Goal: Information Seeking & Learning: Learn about a topic

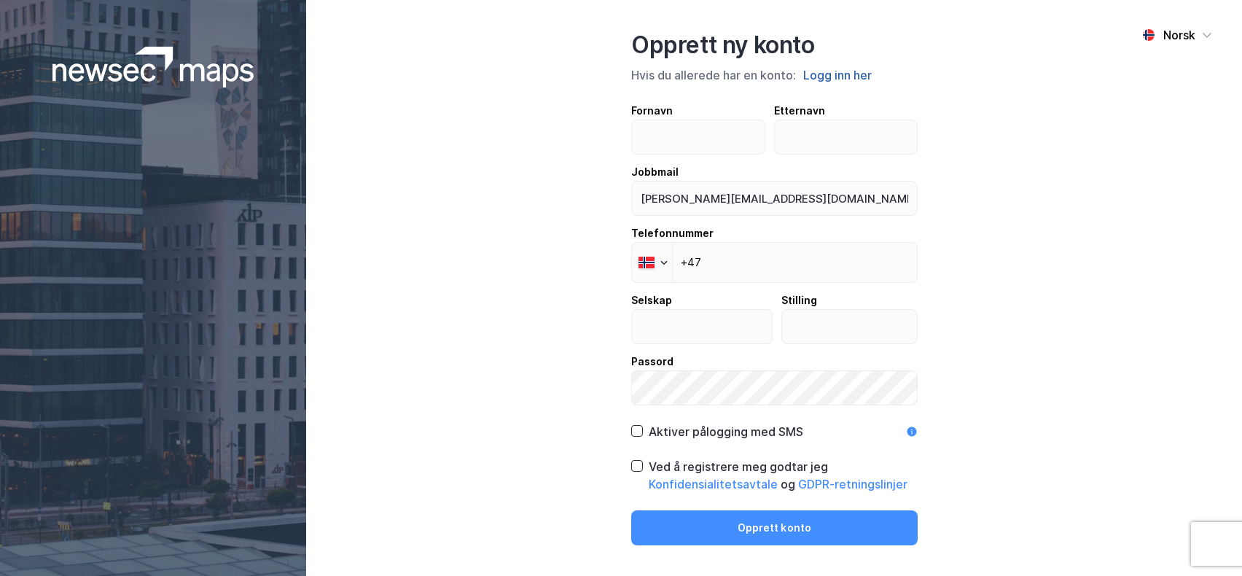
click at [851, 74] on button "Logg inn her" at bounding box center [837, 75] width 77 height 19
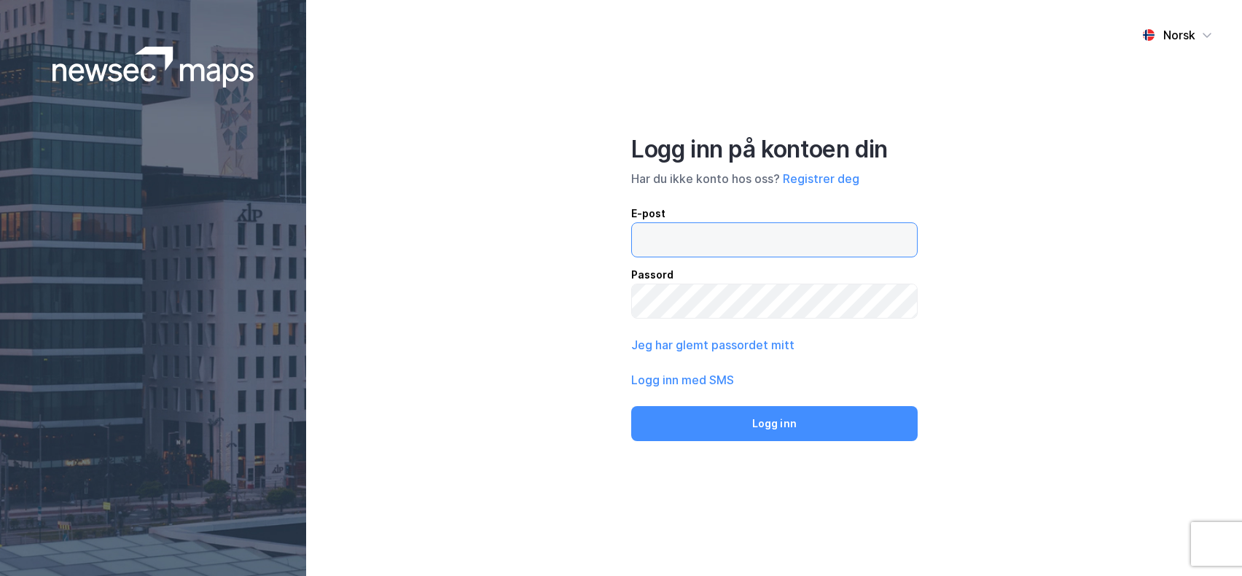
type input "[PERSON_NAME][EMAIL_ADDRESS][DOMAIN_NAME]"
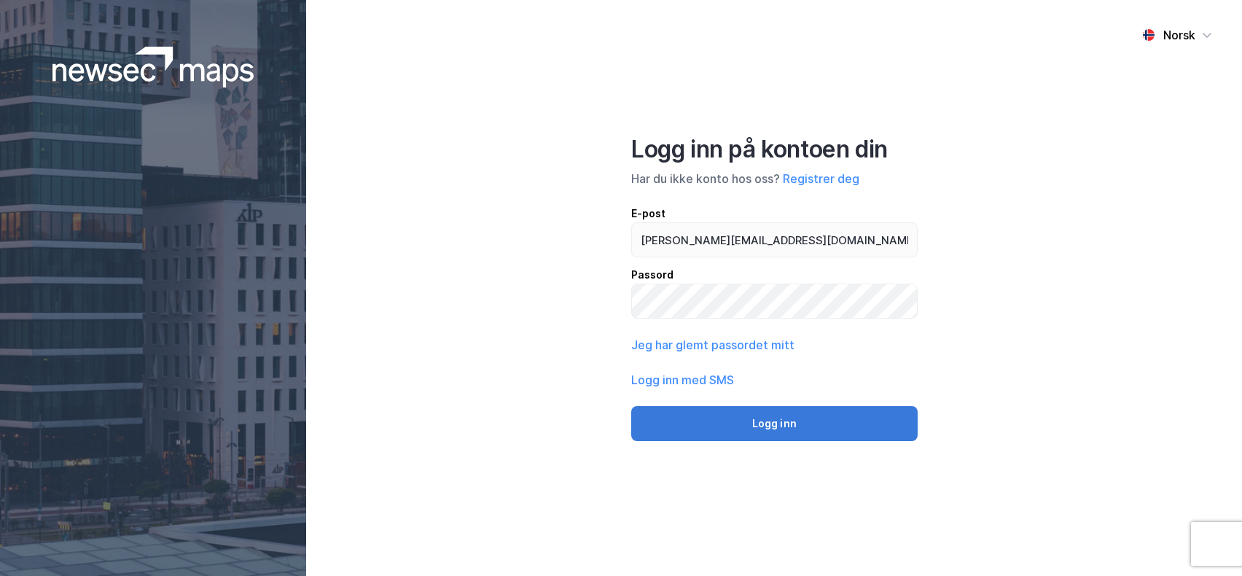
click at [794, 431] on button "Logg inn" at bounding box center [774, 423] width 286 height 35
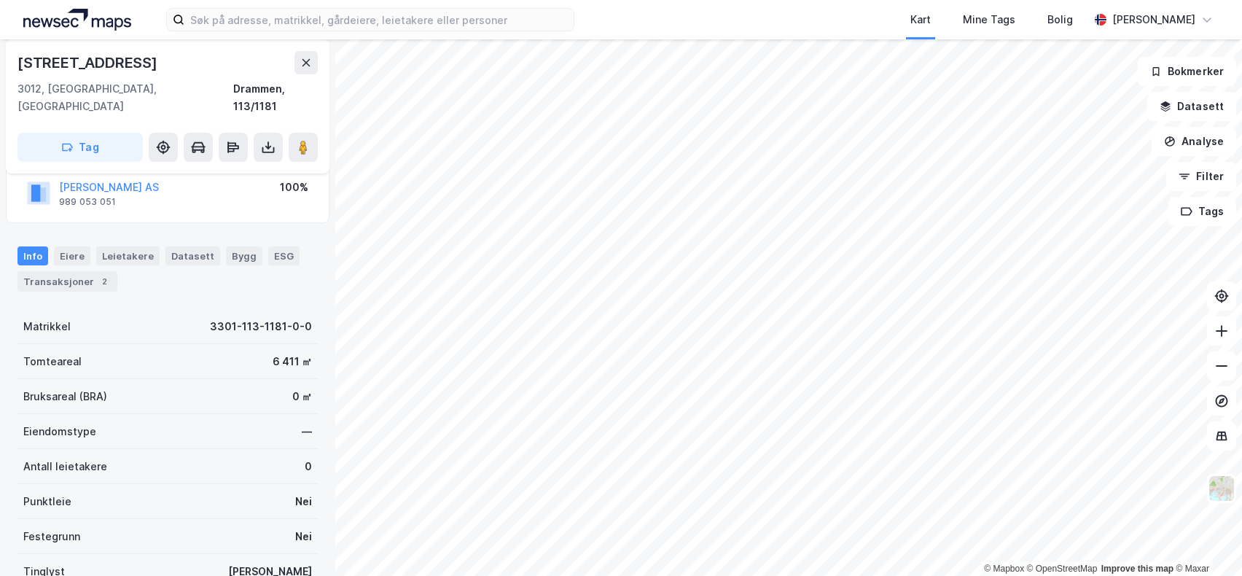
scroll to position [146, 0]
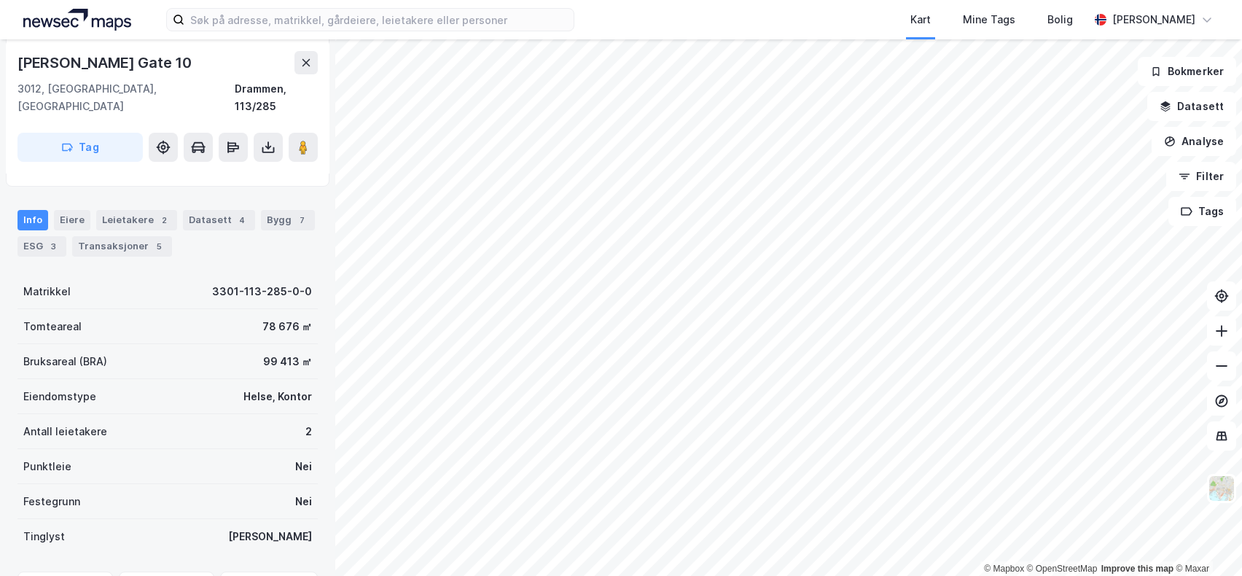
scroll to position [146, 0]
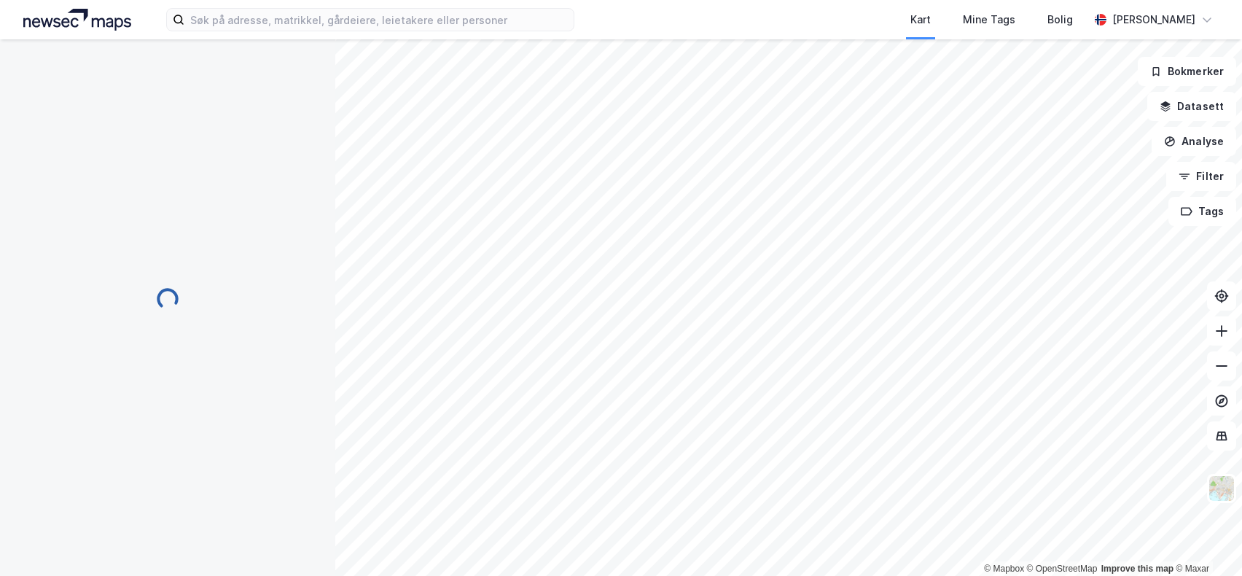
scroll to position [146, 0]
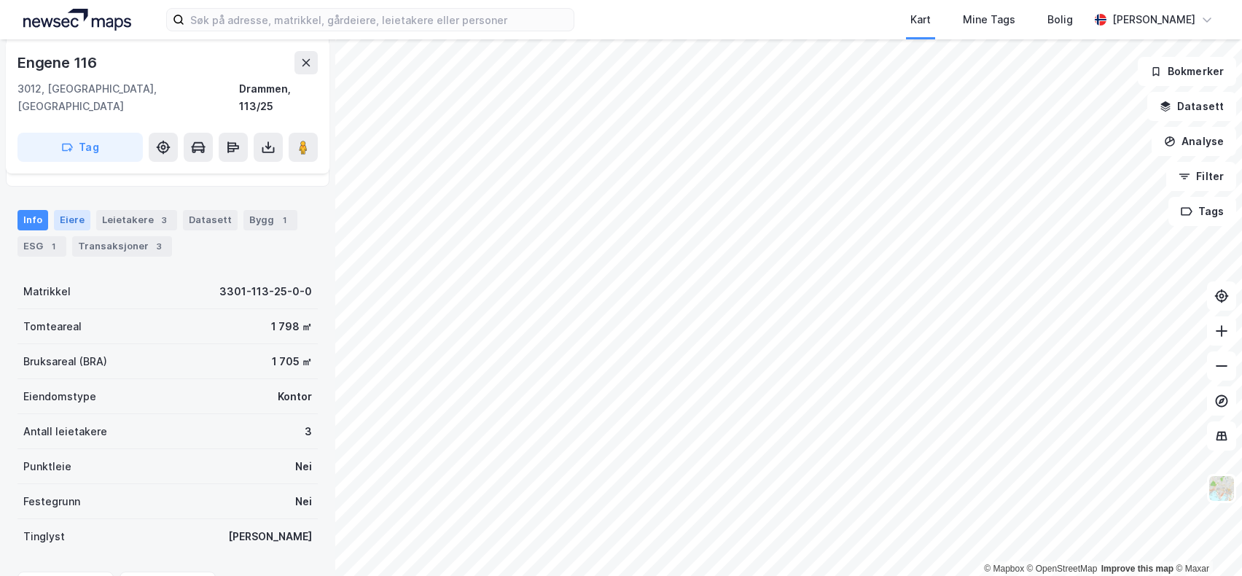
click at [68, 210] on div "Eiere" at bounding box center [72, 220] width 36 height 20
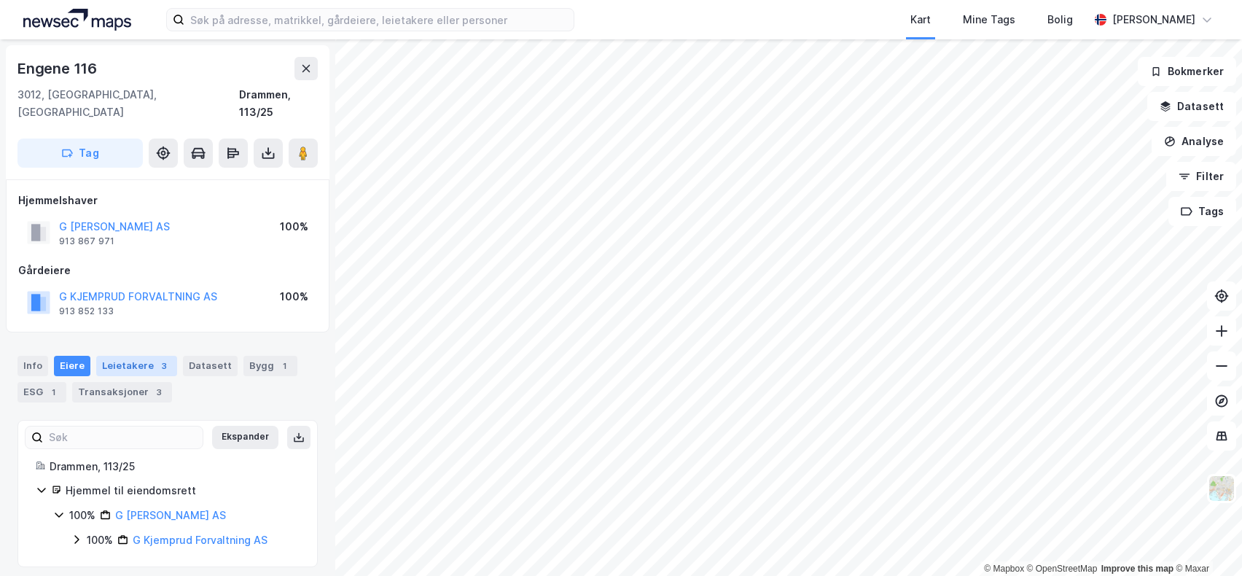
click at [120, 356] on div "Leietakere 3" at bounding box center [136, 366] width 81 height 20
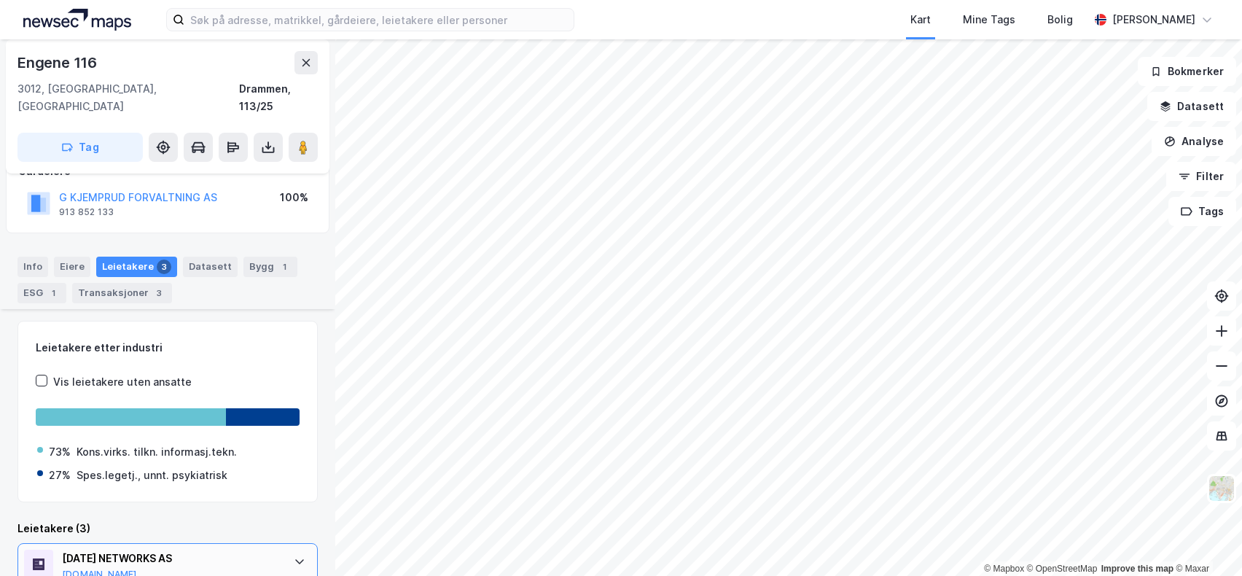
scroll to position [80, 0]
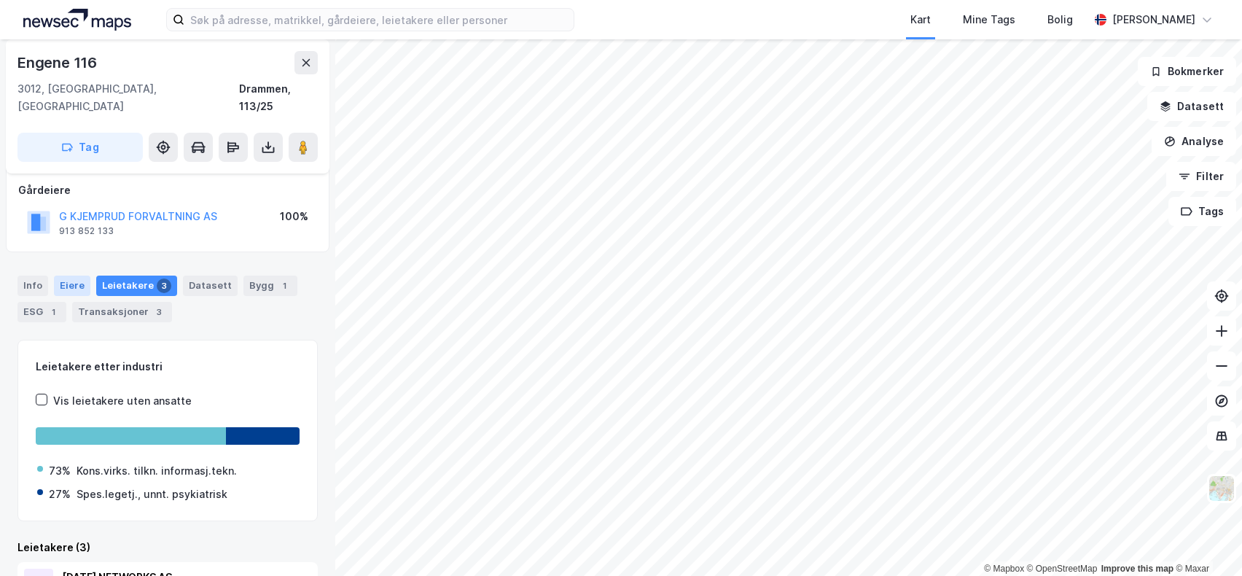
click at [68, 275] on div "Eiere" at bounding box center [72, 285] width 36 height 20
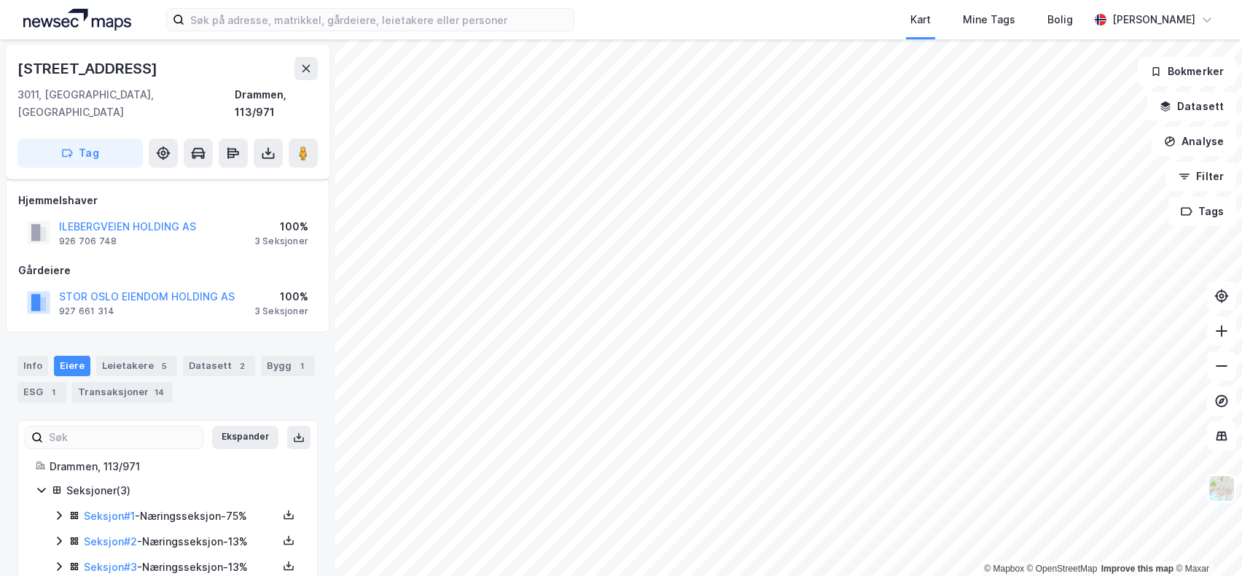
scroll to position [19, 0]
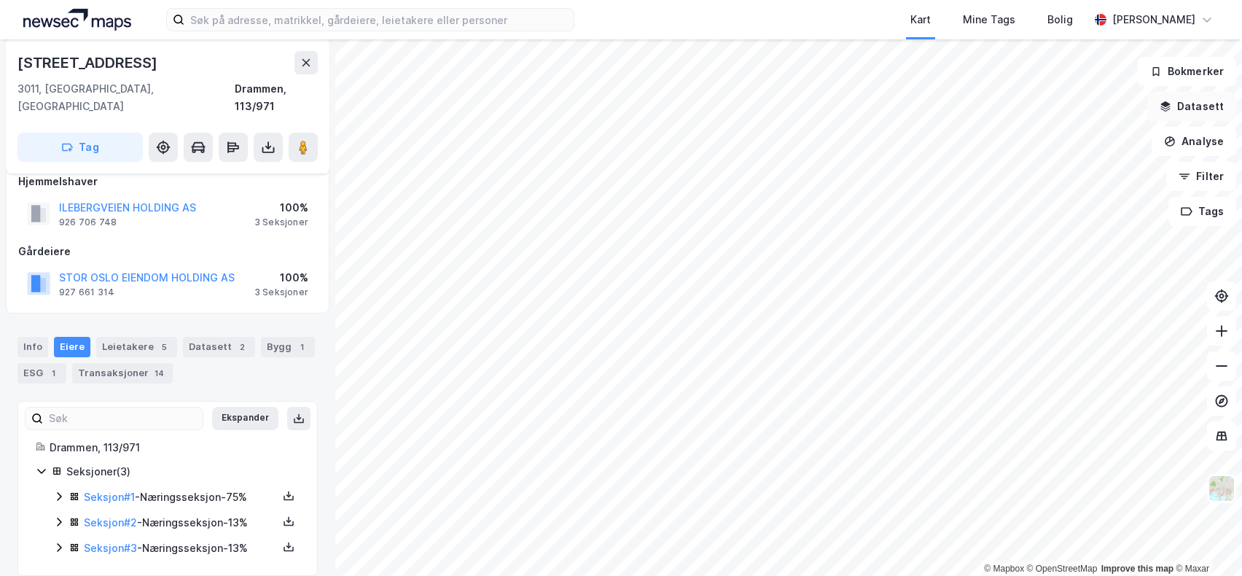
click at [1194, 108] on button "Datasett" at bounding box center [1191, 106] width 89 height 29
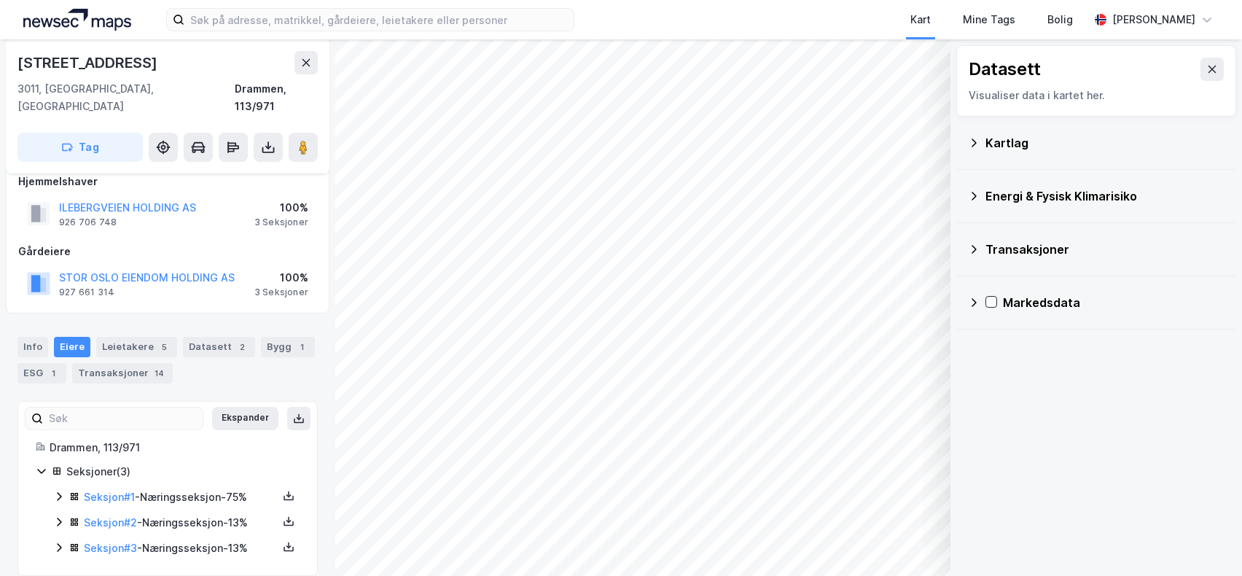
click at [988, 141] on div "Kartlag" at bounding box center [1104, 142] width 239 height 17
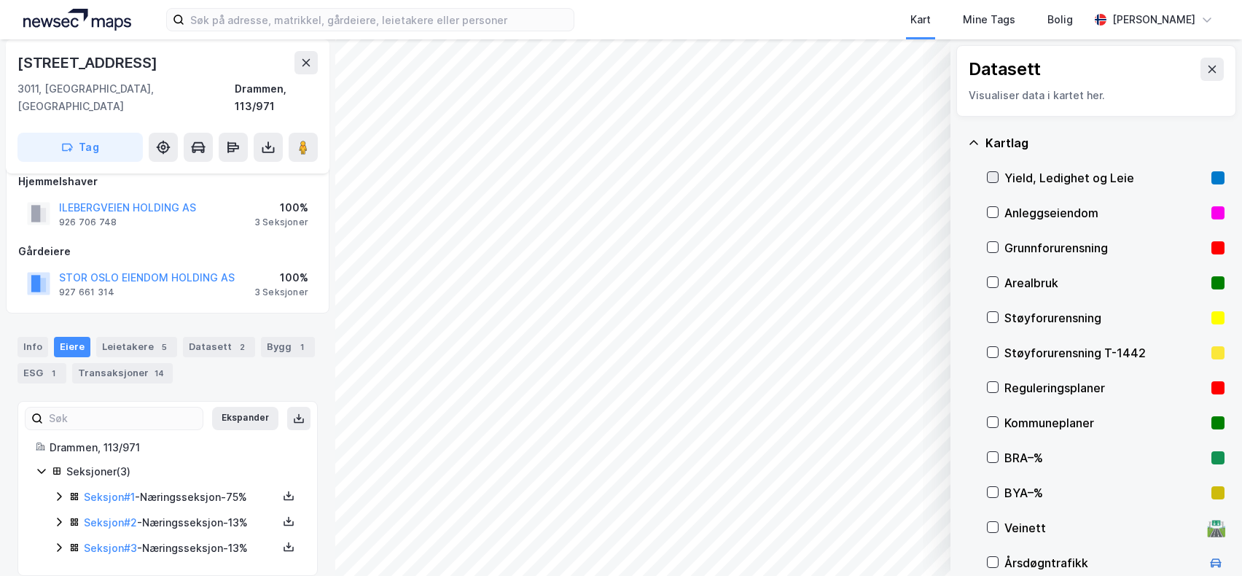
click at [991, 181] on icon at bounding box center [992, 177] width 10 height 10
click at [882, 536] on button "Vis" at bounding box center [875, 537] width 121 height 23
click at [809, 506] on div "Yield, Ledighet og Leie" at bounding box center [812, 512] width 90 height 12
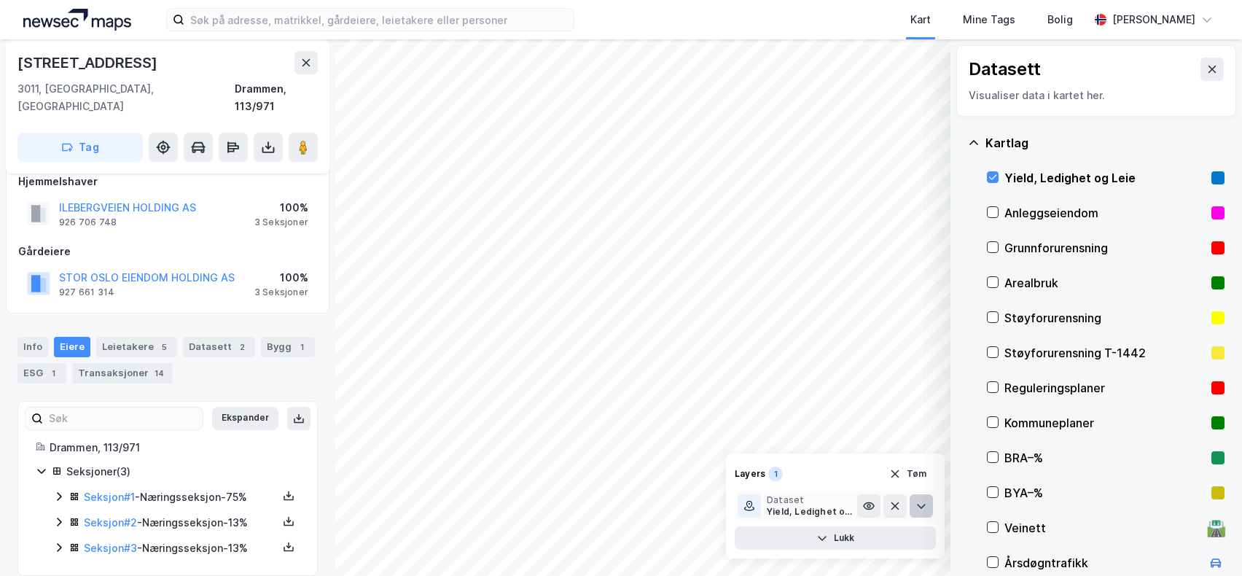
click at [920, 507] on icon at bounding box center [921, 506] width 9 height 5
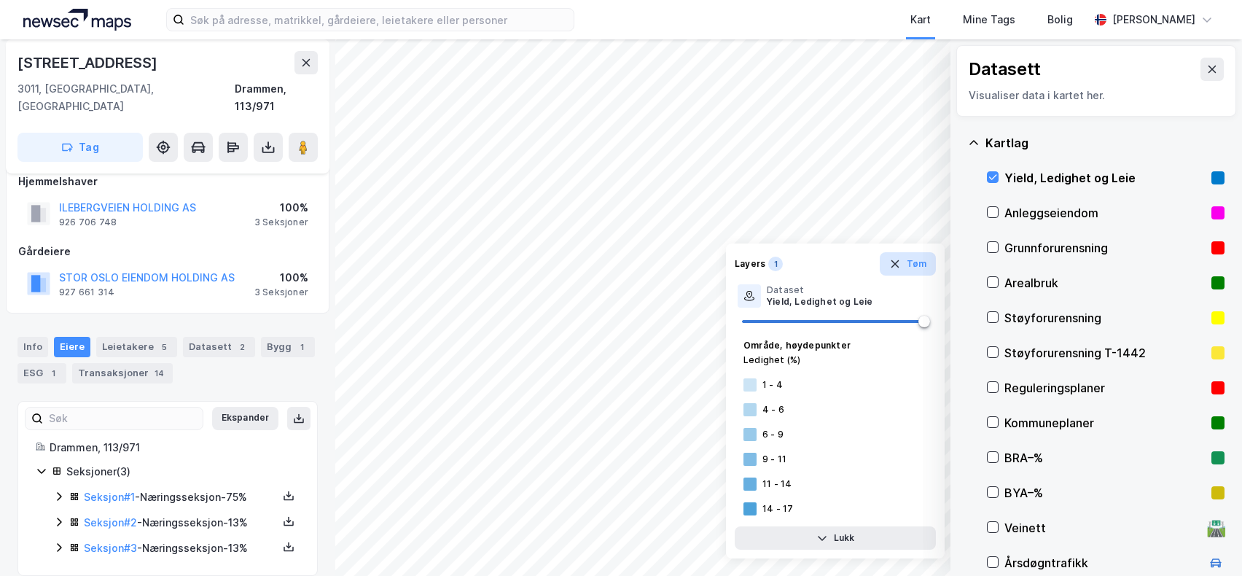
click at [895, 267] on icon "button" at bounding box center [895, 264] width 12 height 12
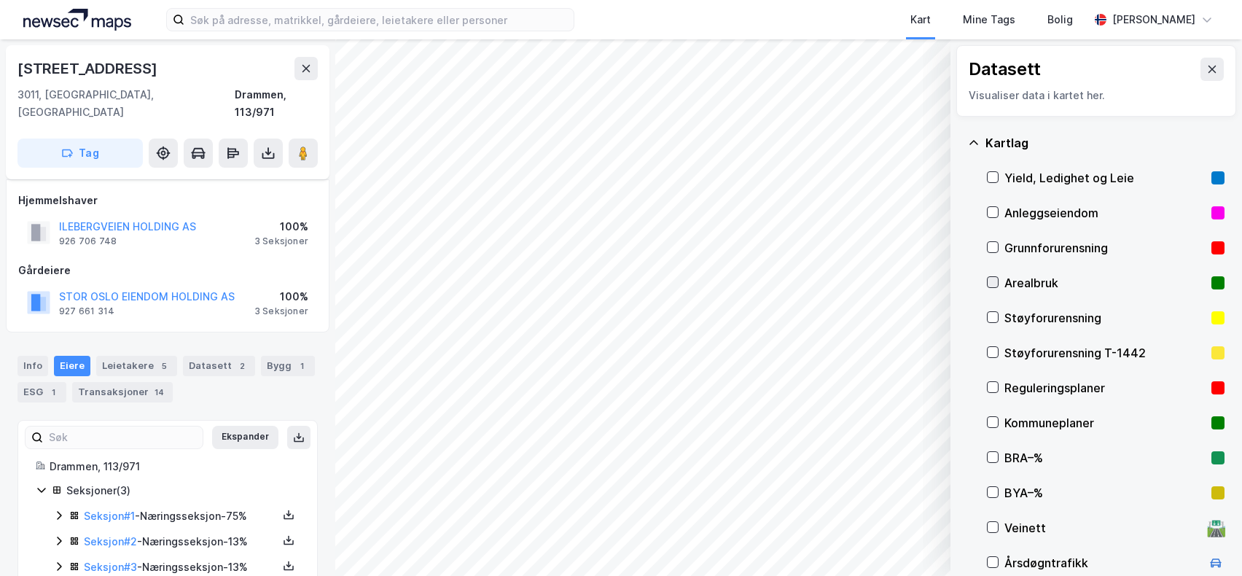
click at [991, 282] on icon at bounding box center [992, 282] width 10 height 10
click at [995, 278] on icon at bounding box center [992, 282] width 10 height 10
click at [992, 315] on icon at bounding box center [992, 317] width 10 height 10
click at [995, 387] on icon at bounding box center [992, 387] width 10 height 10
click at [989, 317] on icon at bounding box center [992, 317] width 10 height 10
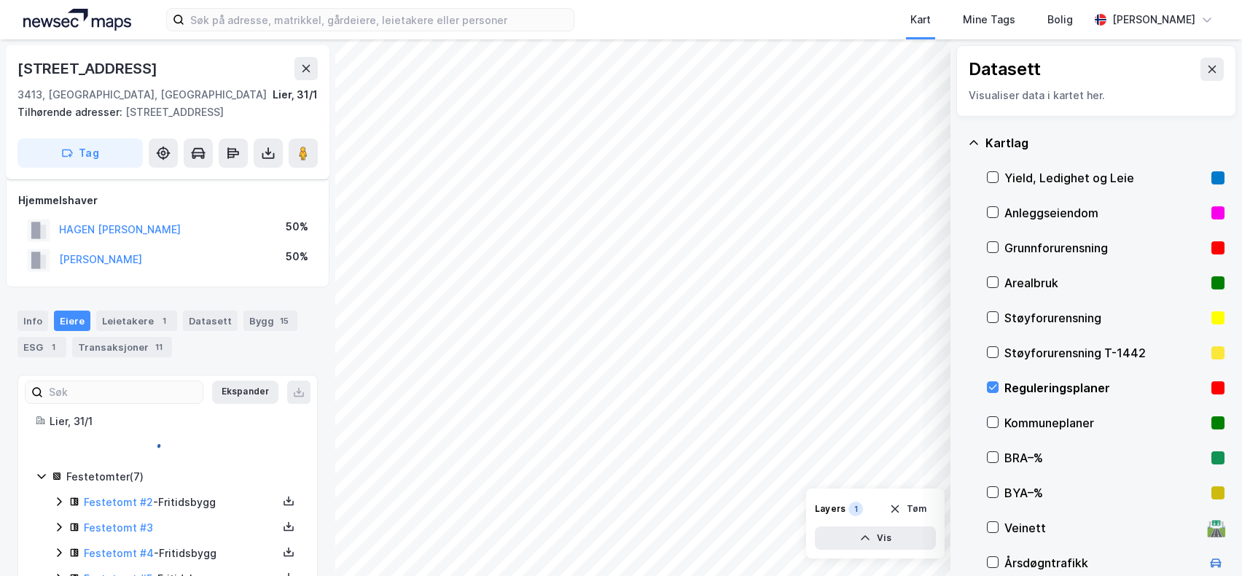
scroll to position [19, 0]
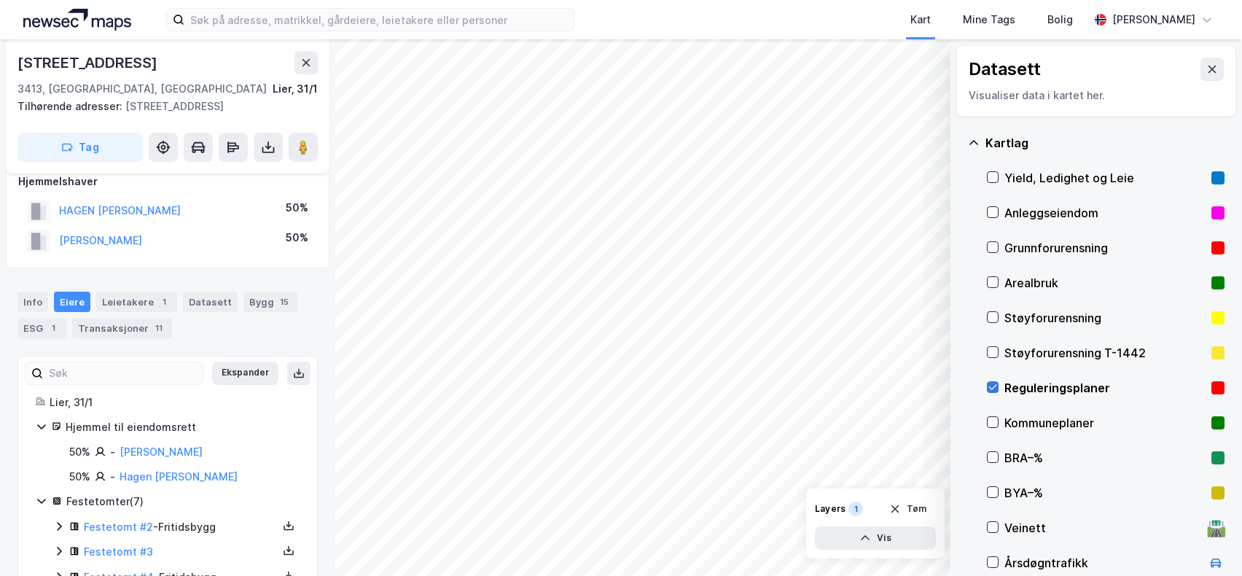
click at [991, 384] on icon at bounding box center [992, 387] width 10 height 10
click at [994, 387] on icon at bounding box center [993, 387] width 8 height 5
click at [993, 319] on icon at bounding box center [992, 317] width 10 height 10
click at [990, 319] on icon at bounding box center [992, 317] width 10 height 10
click at [990, 352] on icon at bounding box center [992, 352] width 10 height 10
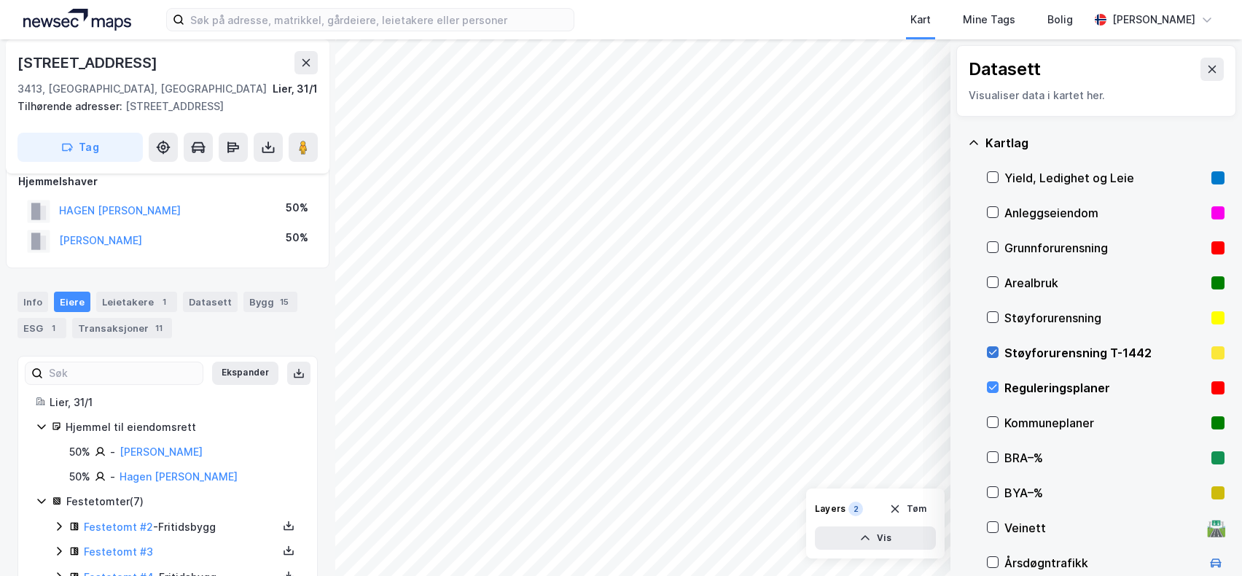
click at [990, 352] on icon at bounding box center [993, 352] width 8 height 5
click at [991, 244] on icon at bounding box center [992, 247] width 10 height 10
click at [992, 248] on icon at bounding box center [992, 247] width 10 height 10
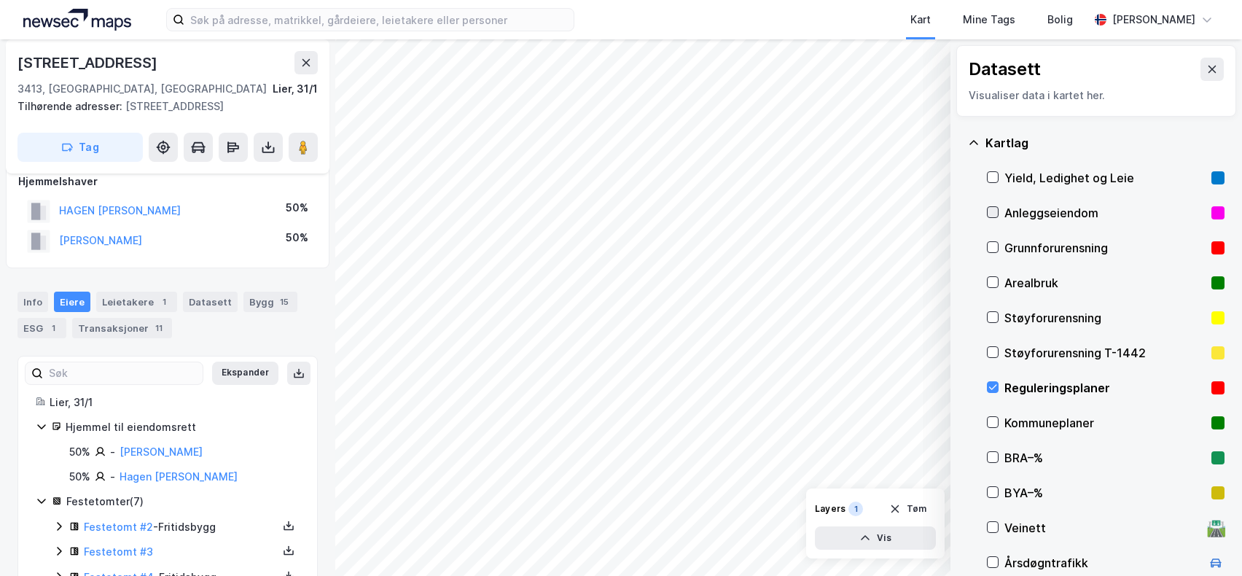
click at [991, 213] on icon at bounding box center [993, 212] width 8 height 5
click at [995, 420] on icon at bounding box center [993, 422] width 8 height 5
click at [991, 384] on icon at bounding box center [992, 387] width 10 height 10
click at [993, 456] on icon at bounding box center [992, 457] width 10 height 10
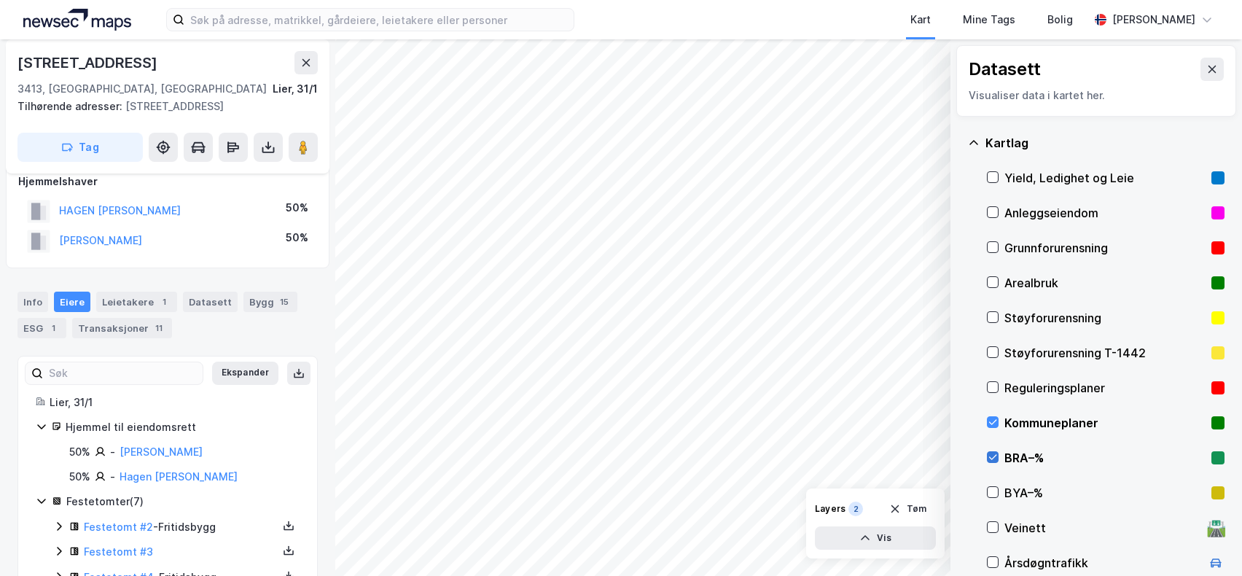
click at [993, 456] on icon at bounding box center [992, 457] width 10 height 10
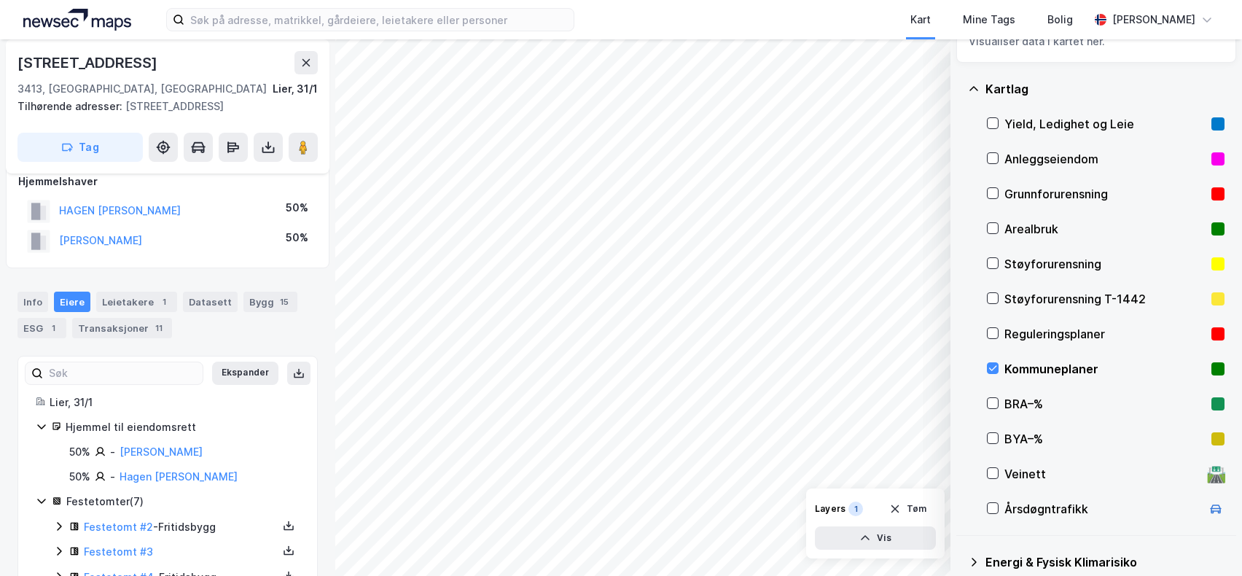
scroll to position [73, 0]
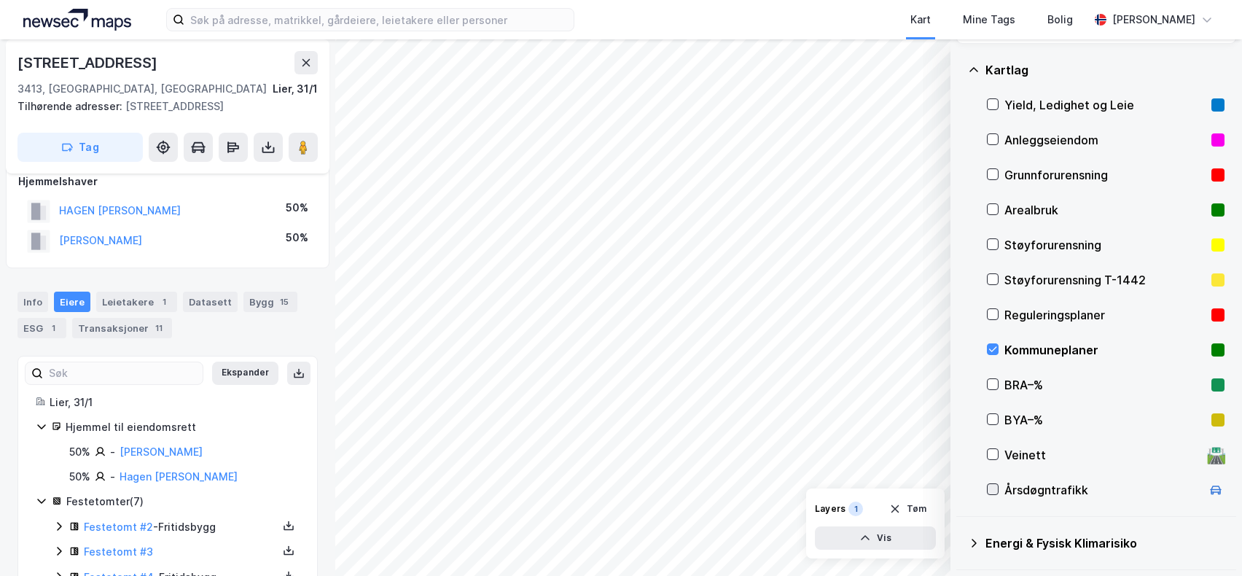
click at [994, 490] on icon at bounding box center [992, 489] width 10 height 10
